Goal: Task Accomplishment & Management: Manage account settings

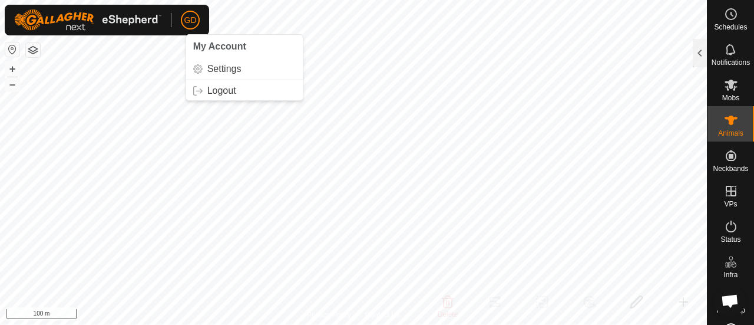
click at [14, 68] on button "+" at bounding box center [12, 69] width 14 height 14
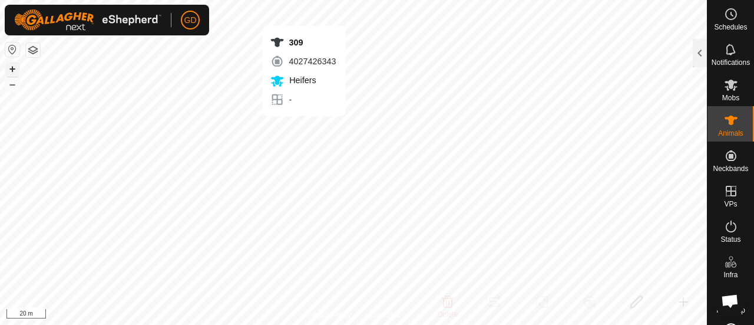
checkbox input "true"
click at [699, 54] on div at bounding box center [700, 53] width 14 height 28
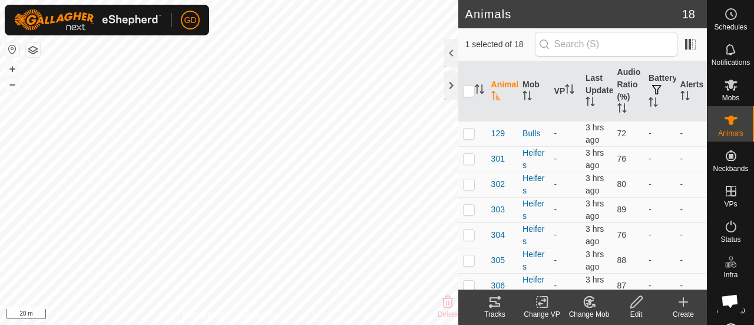
click at [636, 302] on icon at bounding box center [636, 302] width 15 height 14
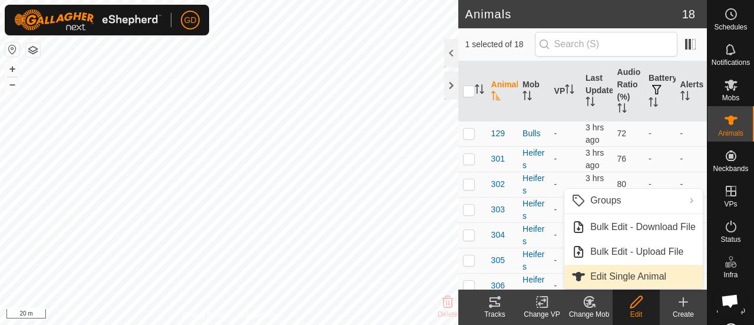
click at [621, 273] on link "Edit Single Animal" at bounding box center [634, 277] width 138 height 24
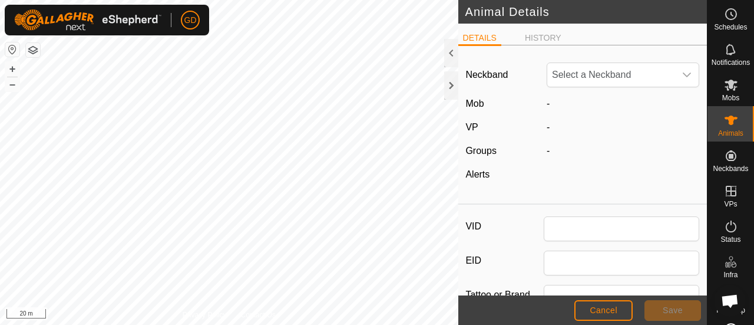
type input "309"
type input "982123826118692"
type input "Droughtmaster"
type input "0"
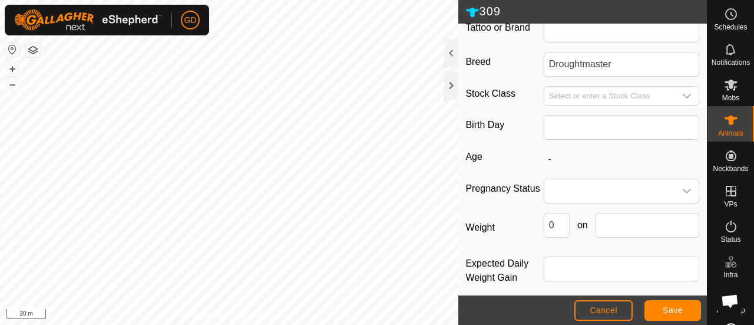
scroll to position [275, 0]
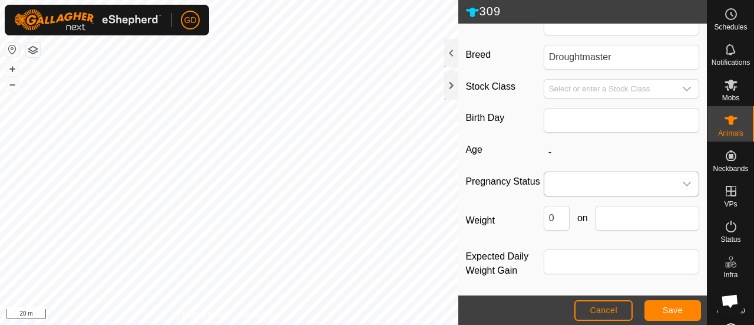
click at [682, 180] on icon "dropdown trigger" at bounding box center [686, 183] width 9 height 9
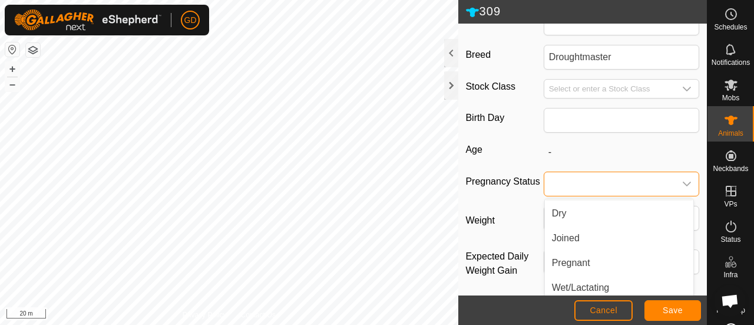
scroll to position [29, 0]
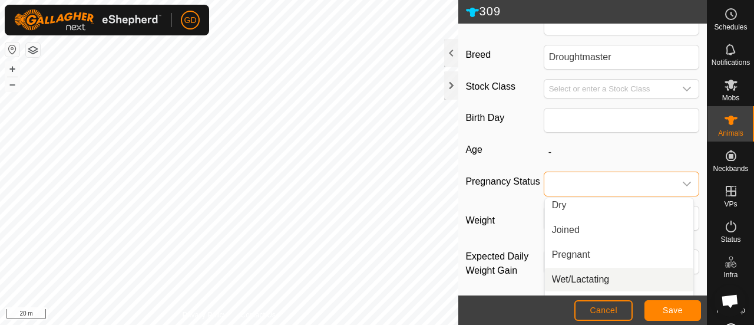
click at [566, 272] on li "Wet/Lactating" at bounding box center [619, 280] width 149 height 24
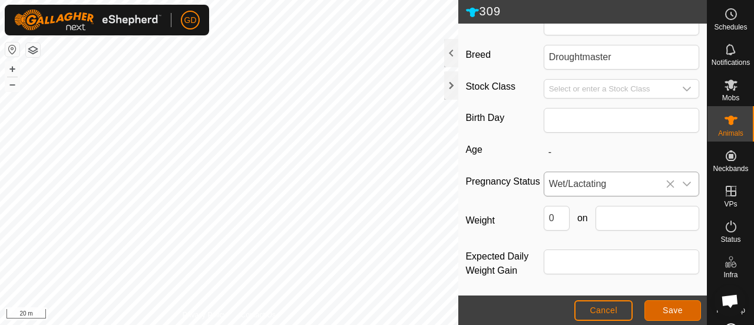
click at [670, 307] on span "Save" at bounding box center [673, 309] width 20 height 9
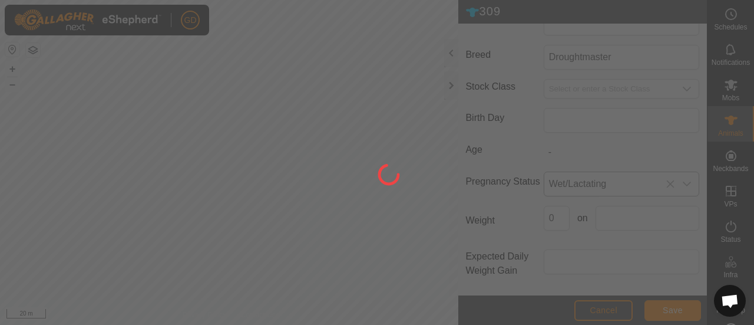
type input "-"
type input "0 kg"
type input "-"
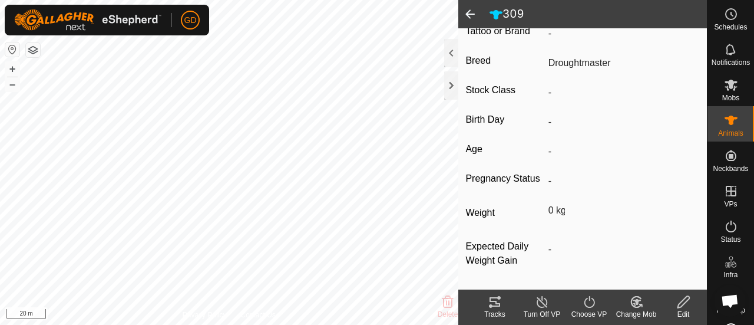
type input "Wet/Lactating"
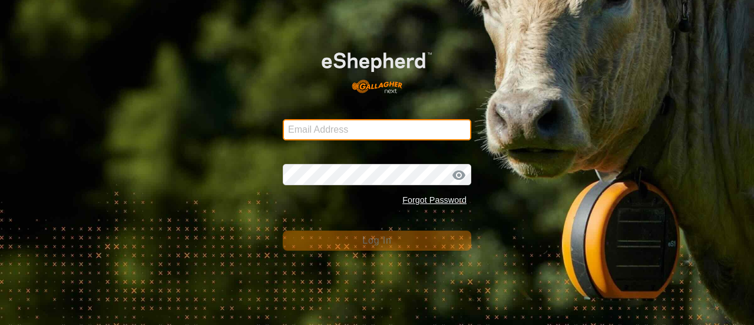
type input "[EMAIL_ADDRESS][DOMAIN_NAME]"
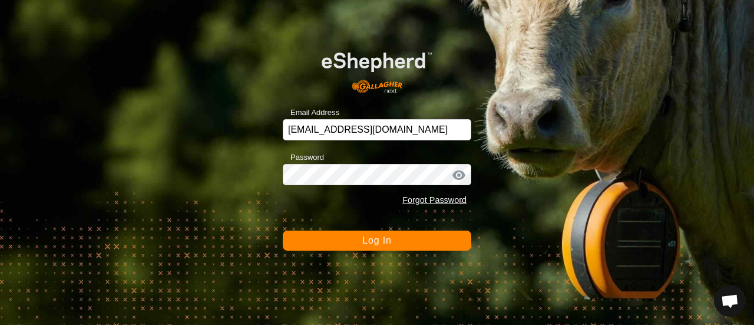
click at [376, 241] on span "Log In" at bounding box center [376, 240] width 29 height 10
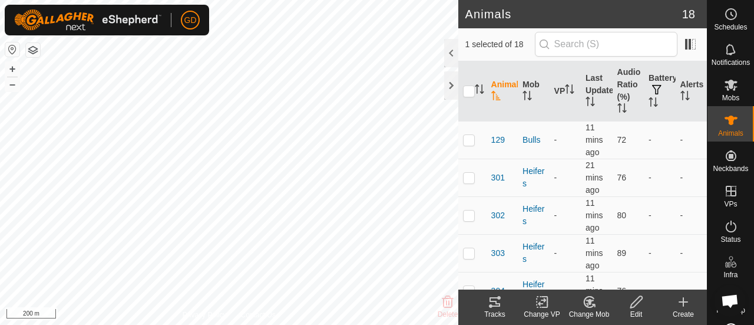
click at [493, 305] on icon at bounding box center [495, 302] width 14 height 14
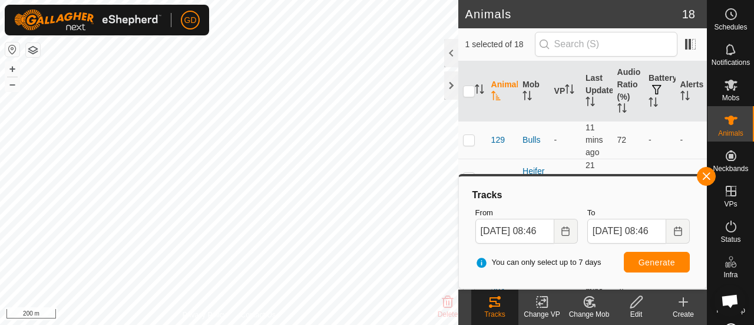
click at [463, 306] on delete-svg-icon at bounding box center [447, 302] width 47 height 14
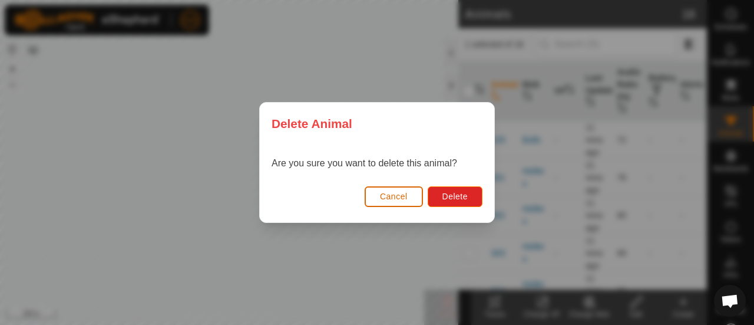
click at [396, 196] on span "Cancel" at bounding box center [394, 196] width 28 height 9
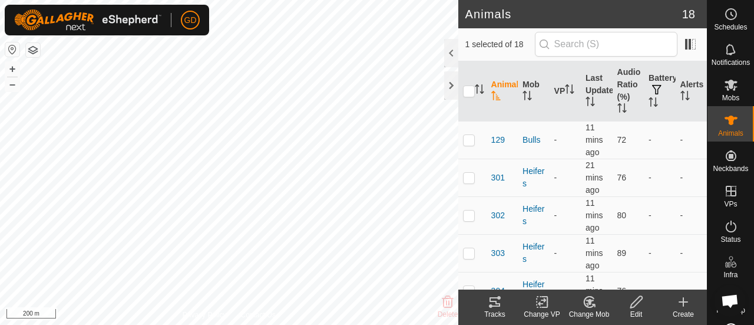
click at [496, 304] on icon at bounding box center [495, 301] width 11 height 9
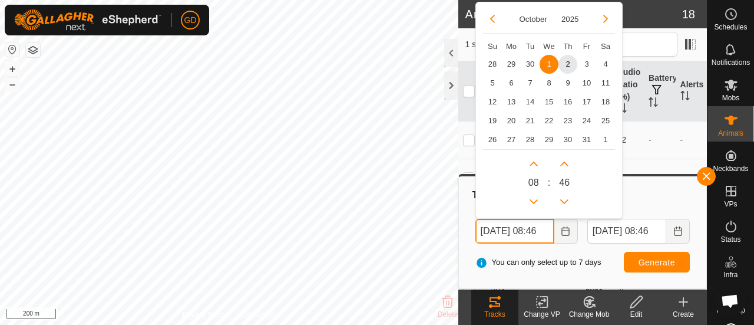
click at [490, 230] on input "[DATE] 08:46" at bounding box center [515, 231] width 79 height 25
click at [545, 230] on input "[DATE] 08:46" at bounding box center [515, 231] width 79 height 25
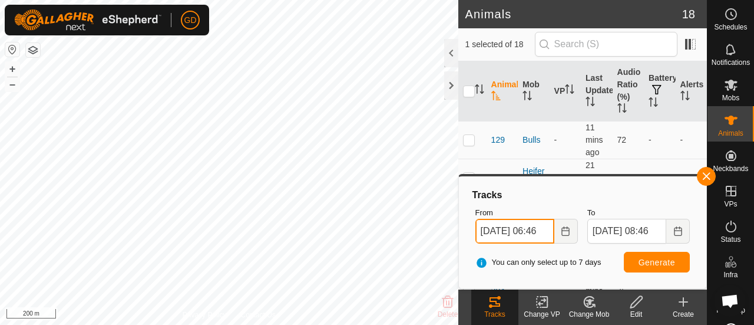
type input "[DATE] 06:46"
click at [649, 260] on span "Generate" at bounding box center [657, 262] width 37 height 9
click at [13, 68] on button "+" at bounding box center [12, 69] width 14 height 14
click at [15, 84] on button "–" at bounding box center [12, 84] width 14 height 14
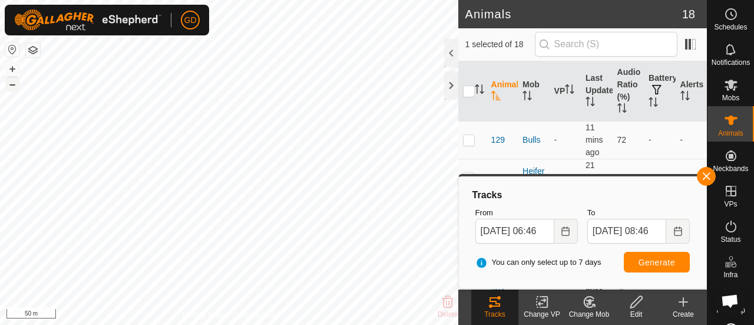
click at [15, 84] on button "–" at bounding box center [12, 84] width 14 height 14
